Goal: Submit feedback/report problem

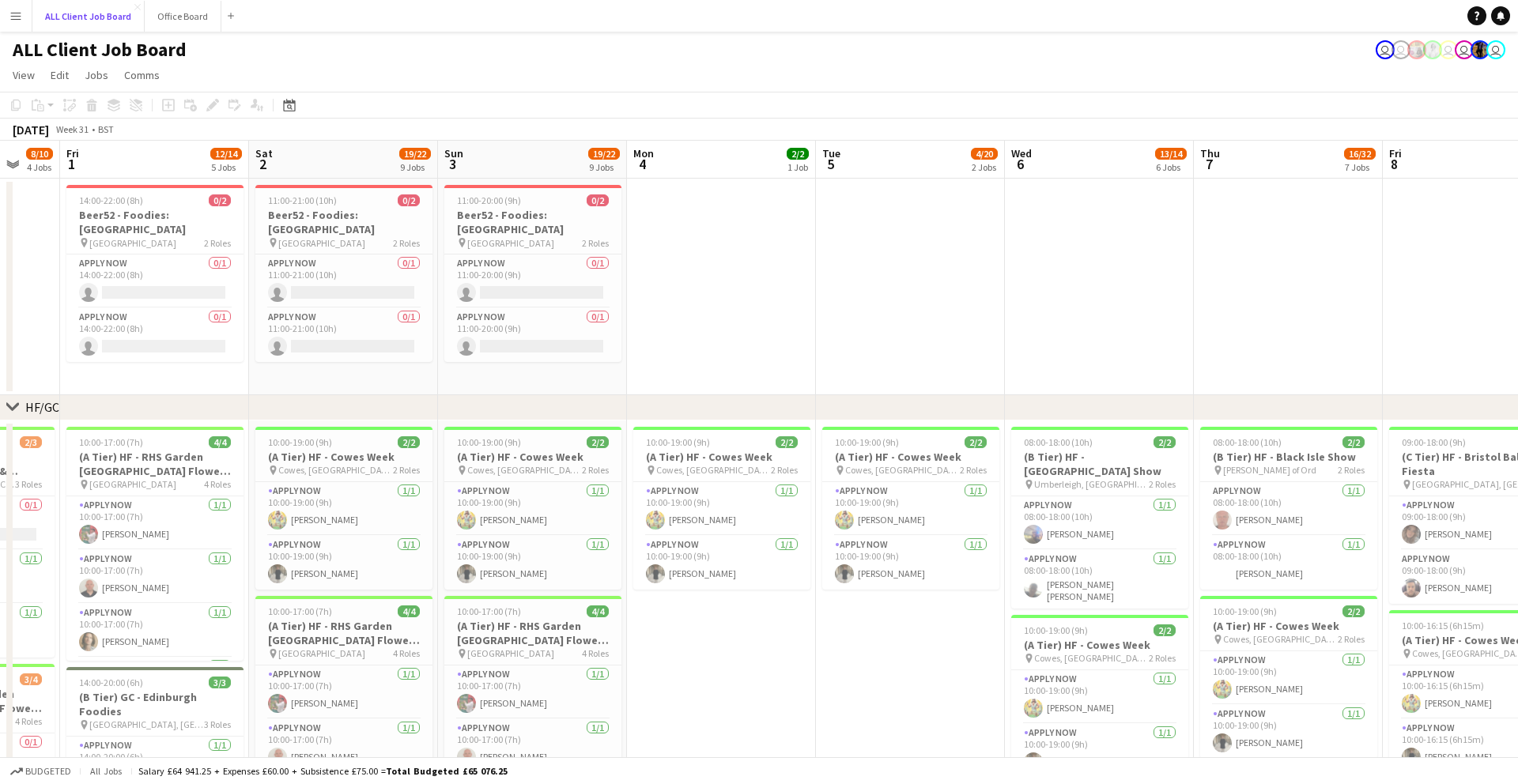
scroll to position [0, 318]
